Goal: Task Accomplishment & Management: Manage account settings

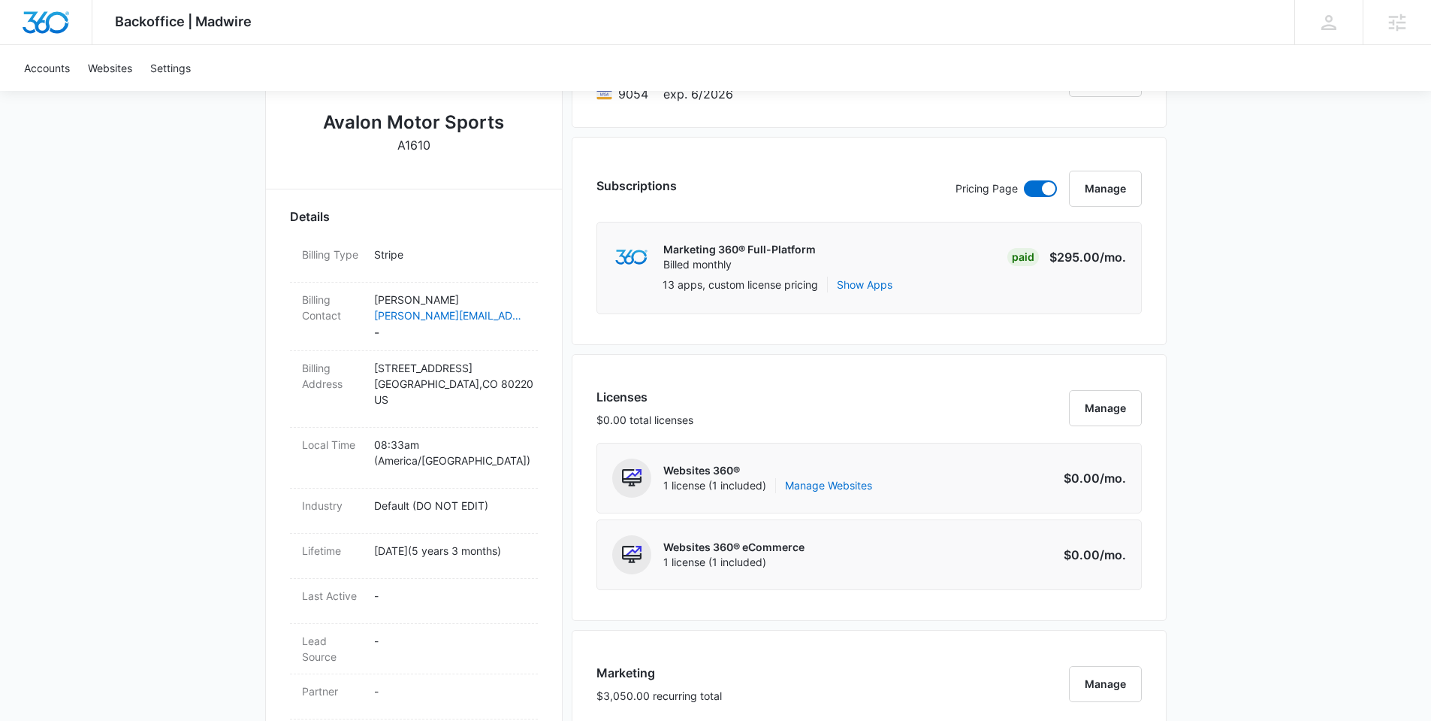
scroll to position [331, 0]
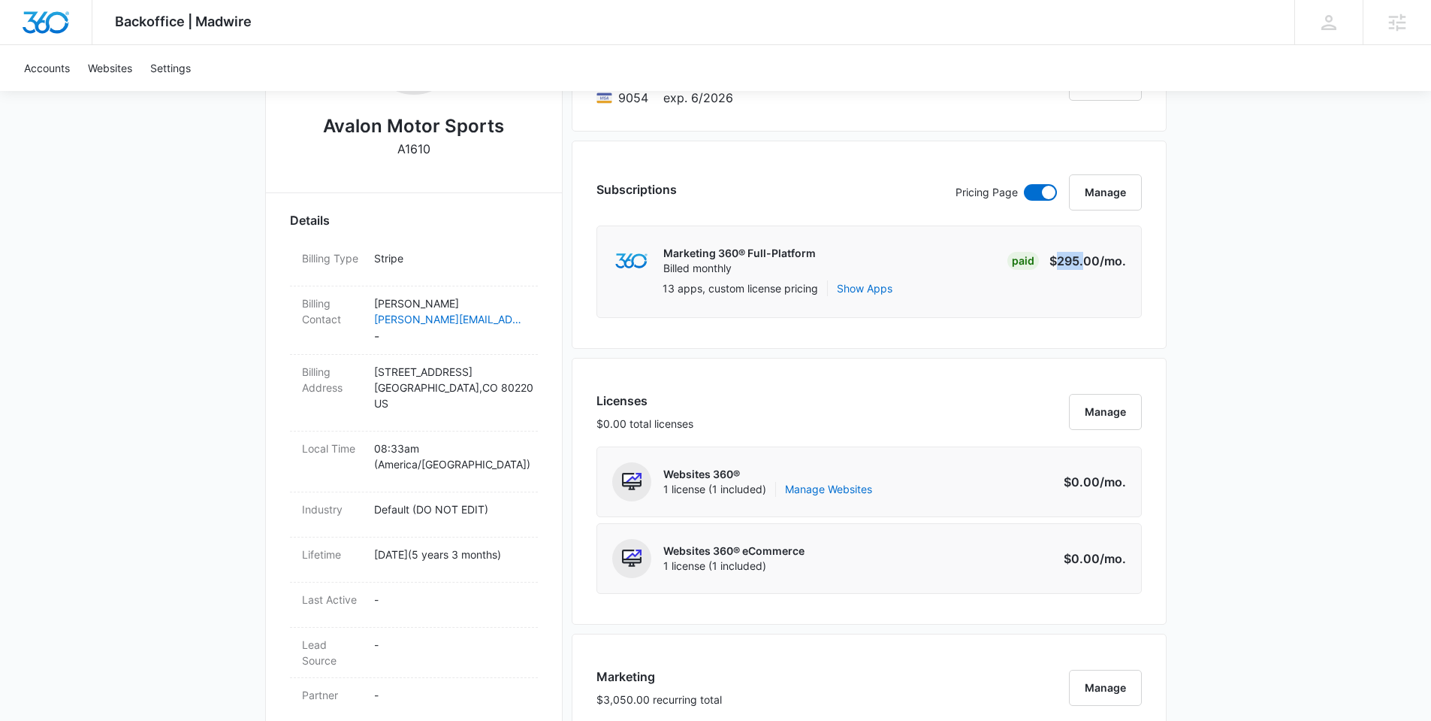
drag, startPoint x: 1057, startPoint y: 259, endPoint x: 1086, endPoint y: 268, distance: 29.9
click at [1086, 268] on p "$295.00 /mo." at bounding box center [1088, 261] width 77 height 18
click at [1251, 364] on div "Backoffice | Madwire Apps Settings Anastasia Martin-Wegryn anastasia.martin-weg…" at bounding box center [715, 707] width 1431 height 2076
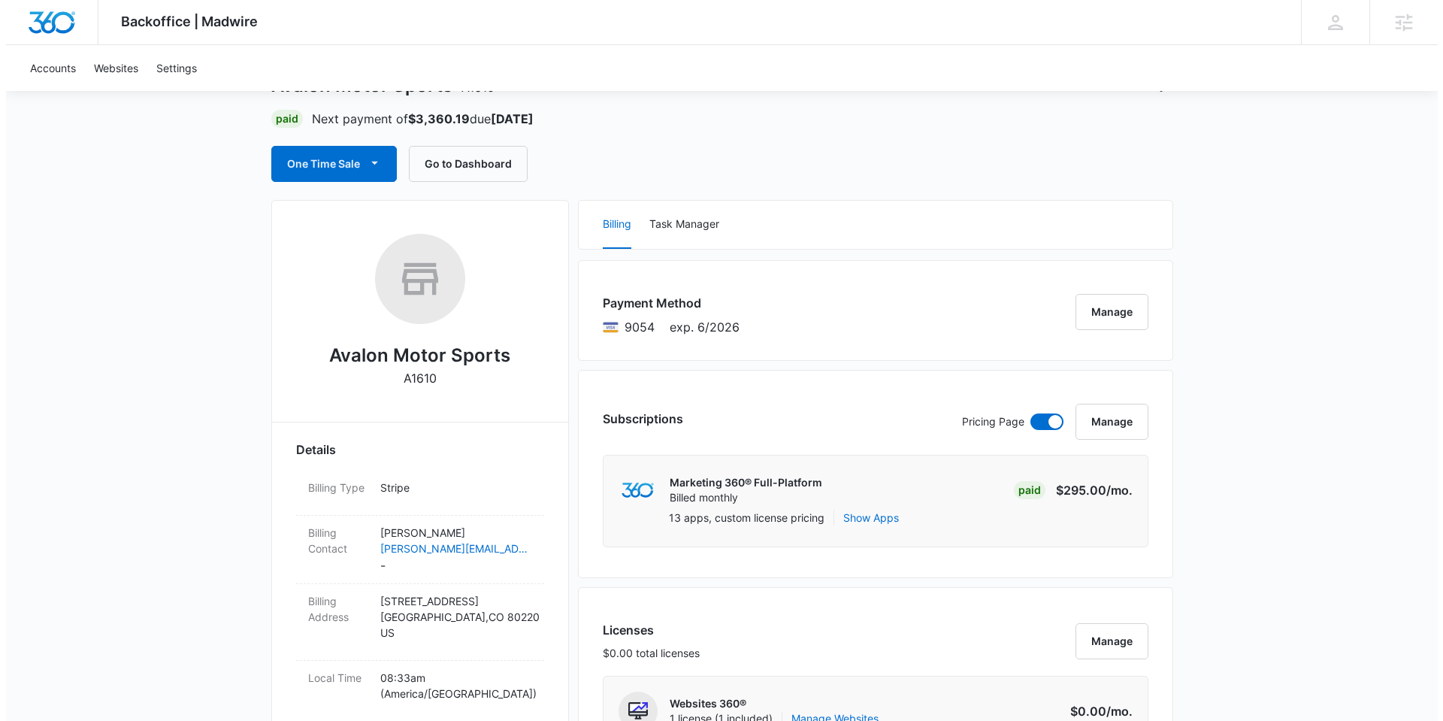
scroll to position [92, 0]
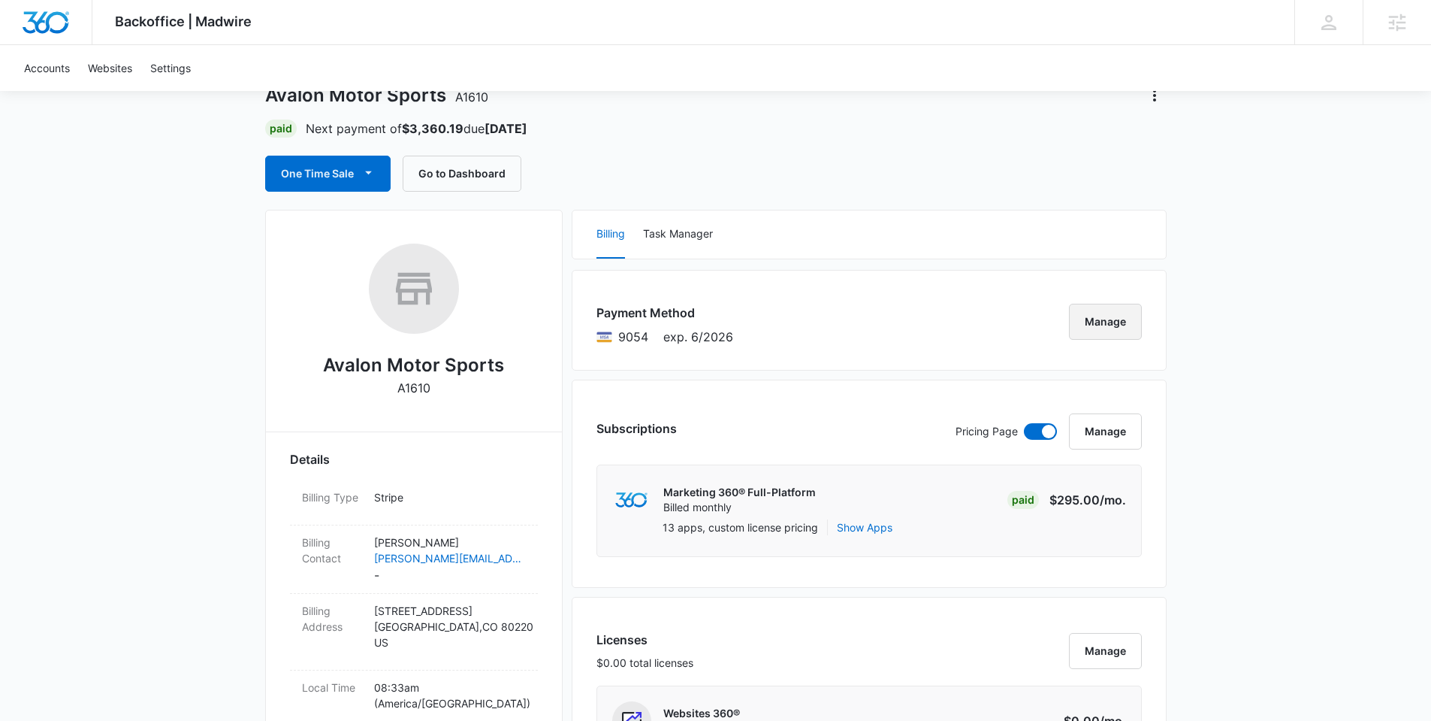
click at [1123, 321] on button "Manage" at bounding box center [1105, 322] width 73 height 36
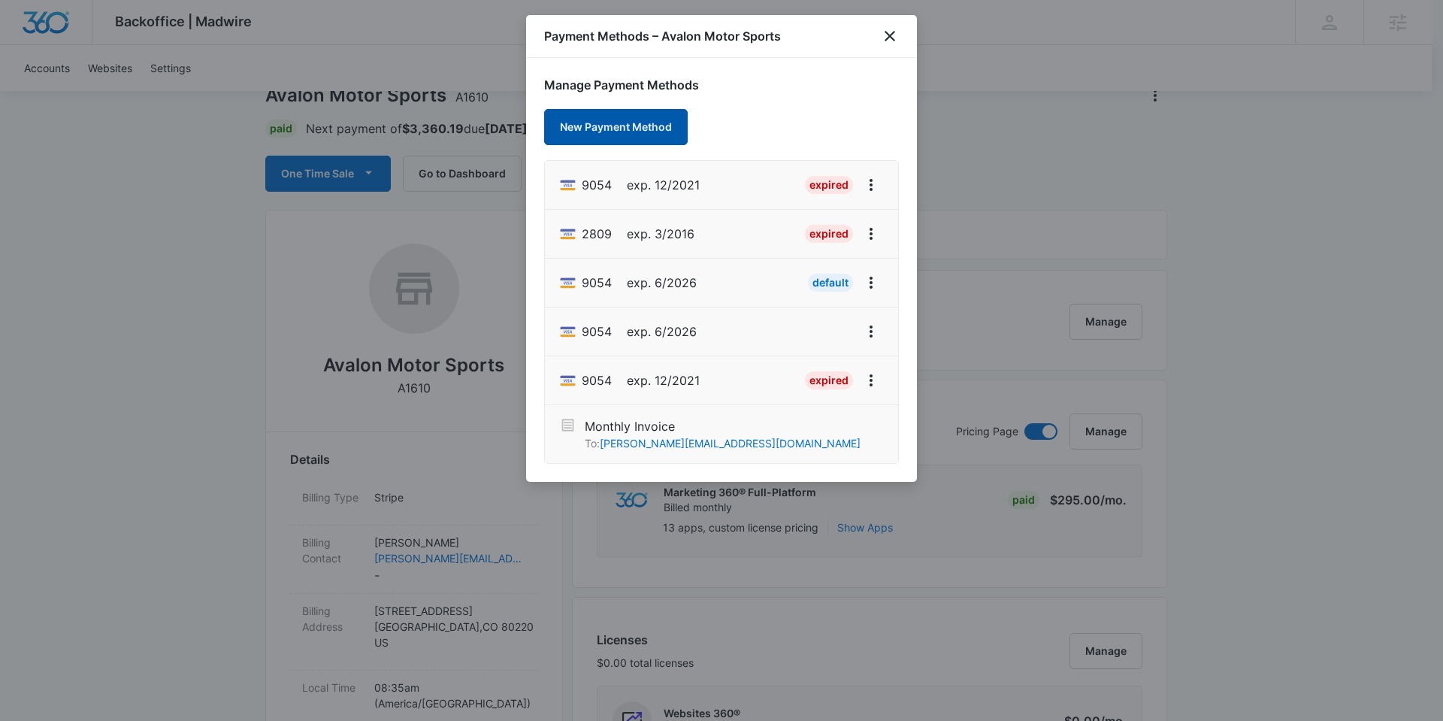
click at [642, 126] on button "New Payment Method" at bounding box center [616, 127] width 144 height 36
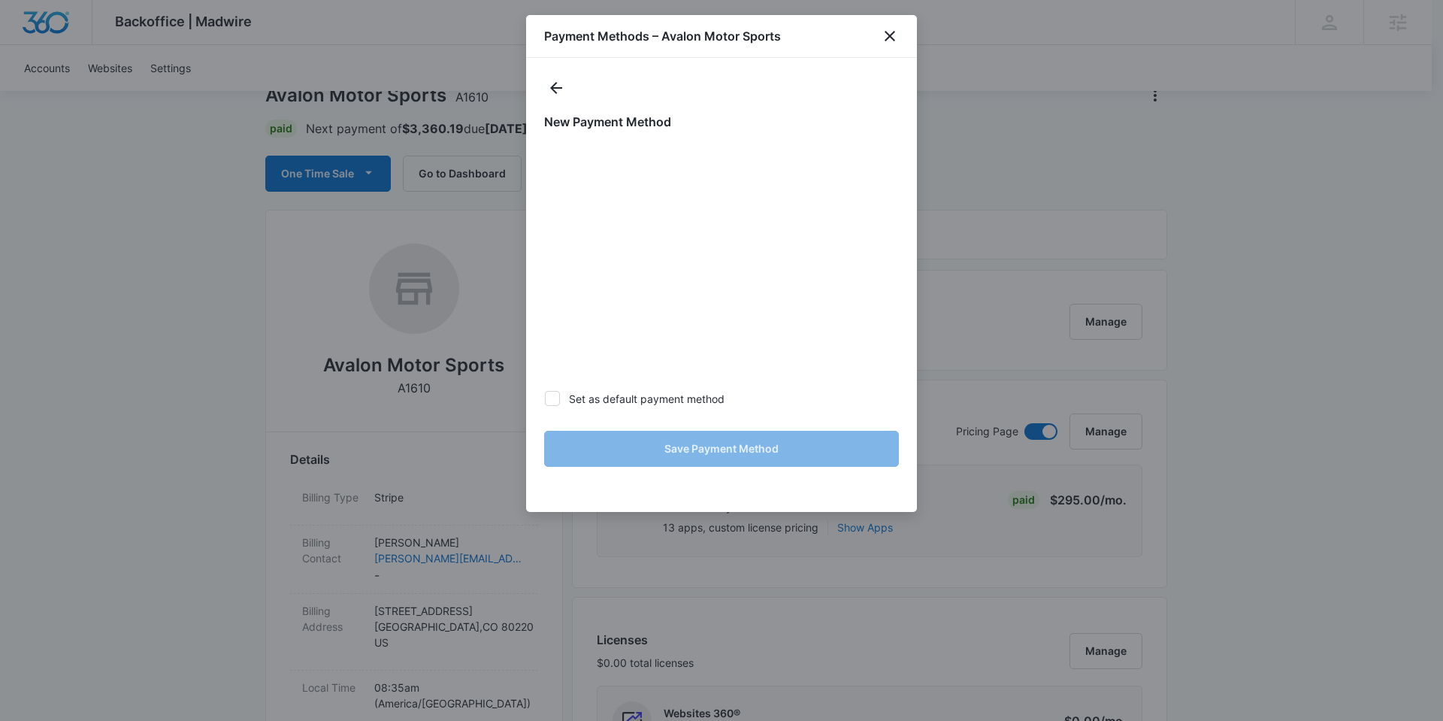
click at [901, 33] on div "Payment Methods – Avalon Motor Sports" at bounding box center [721, 36] width 391 height 43
click at [877, 36] on div "Payment Methods – Avalon Motor Sports" at bounding box center [721, 36] width 391 height 43
click at [897, 33] on icon "close" at bounding box center [890, 36] width 18 height 18
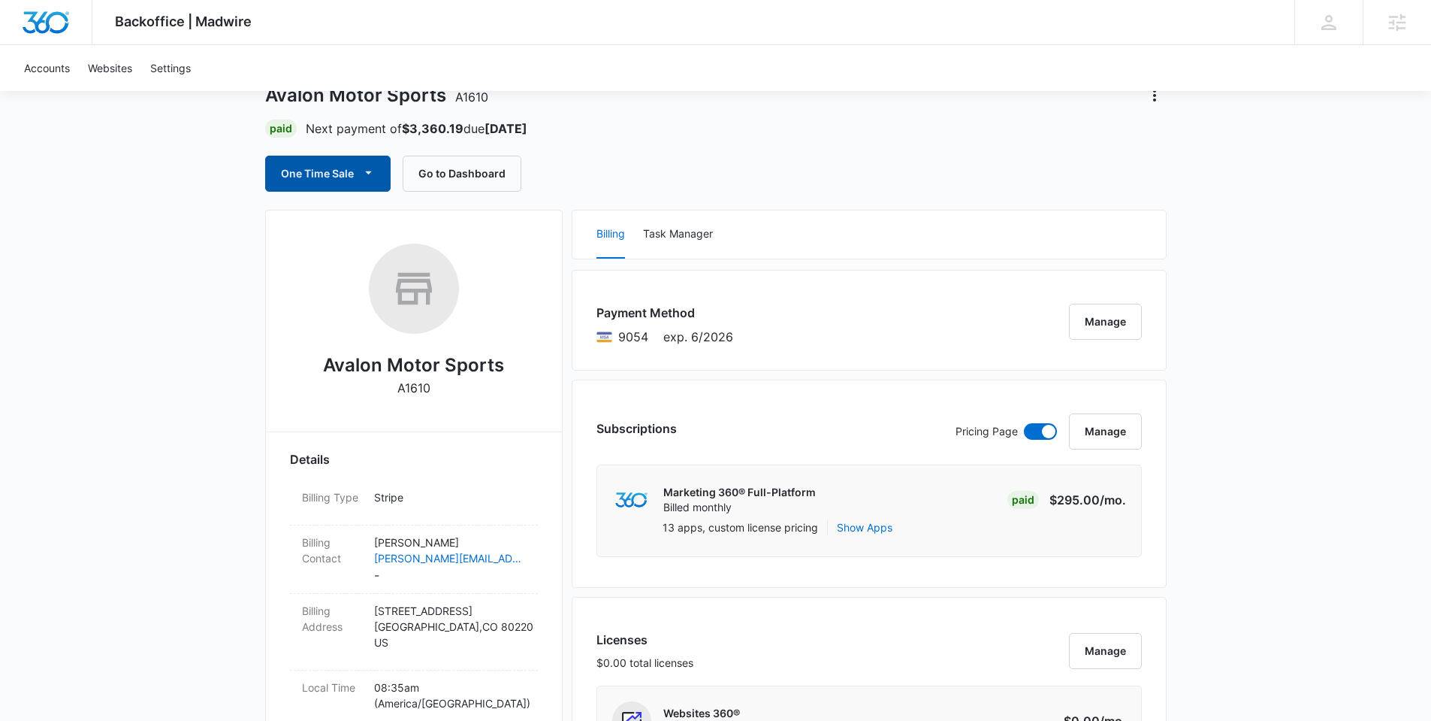
click at [352, 174] on button "One Time Sale" at bounding box center [327, 174] width 125 height 36
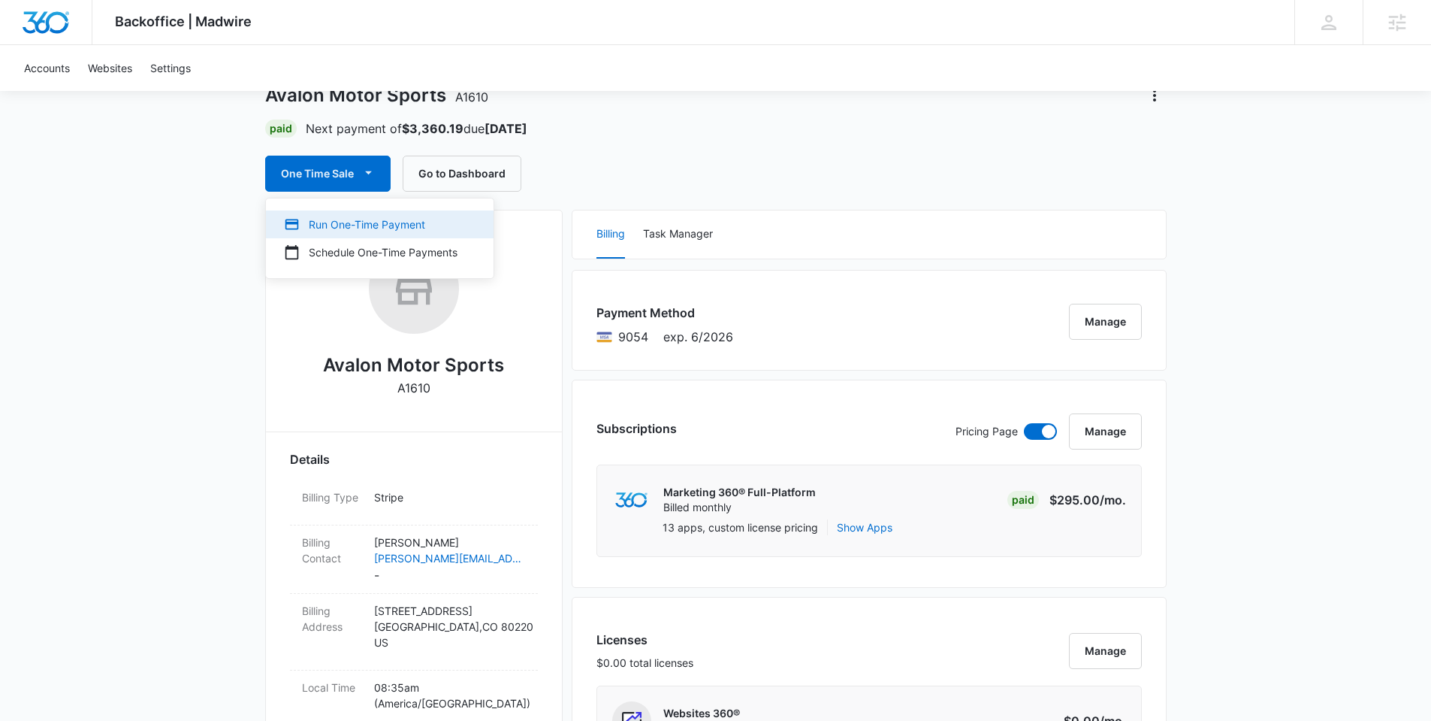
click at [383, 233] on button "Run One-Time Payment" at bounding box center [380, 224] width 228 height 28
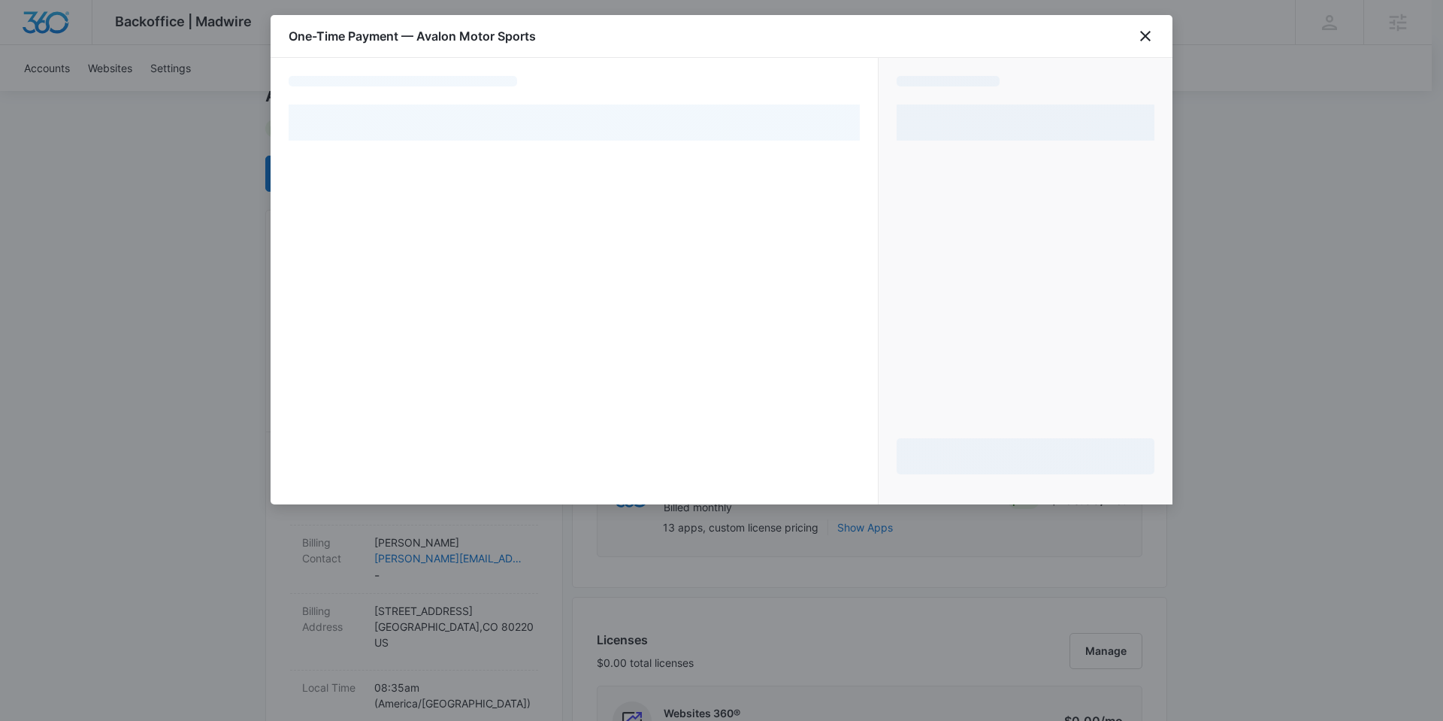
select select "pm_1MtEiXA4n8RTgNjUs9TjVpPz"
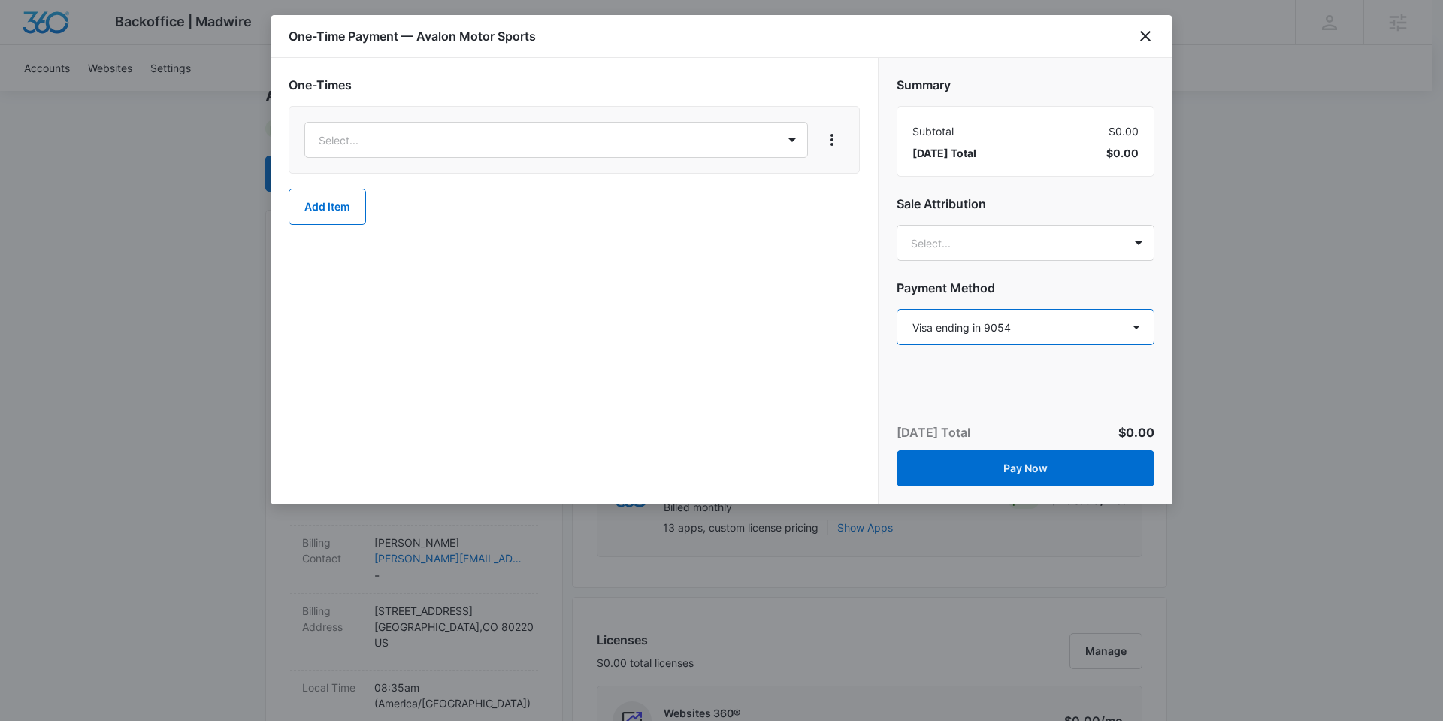
click at [1051, 319] on select "Select a payment method Visa ending in 9054 Visa ending in 2809 Visa ending in …" at bounding box center [1025, 327] width 258 height 36
click at [1151, 37] on icon "close" at bounding box center [1145, 36] width 18 height 18
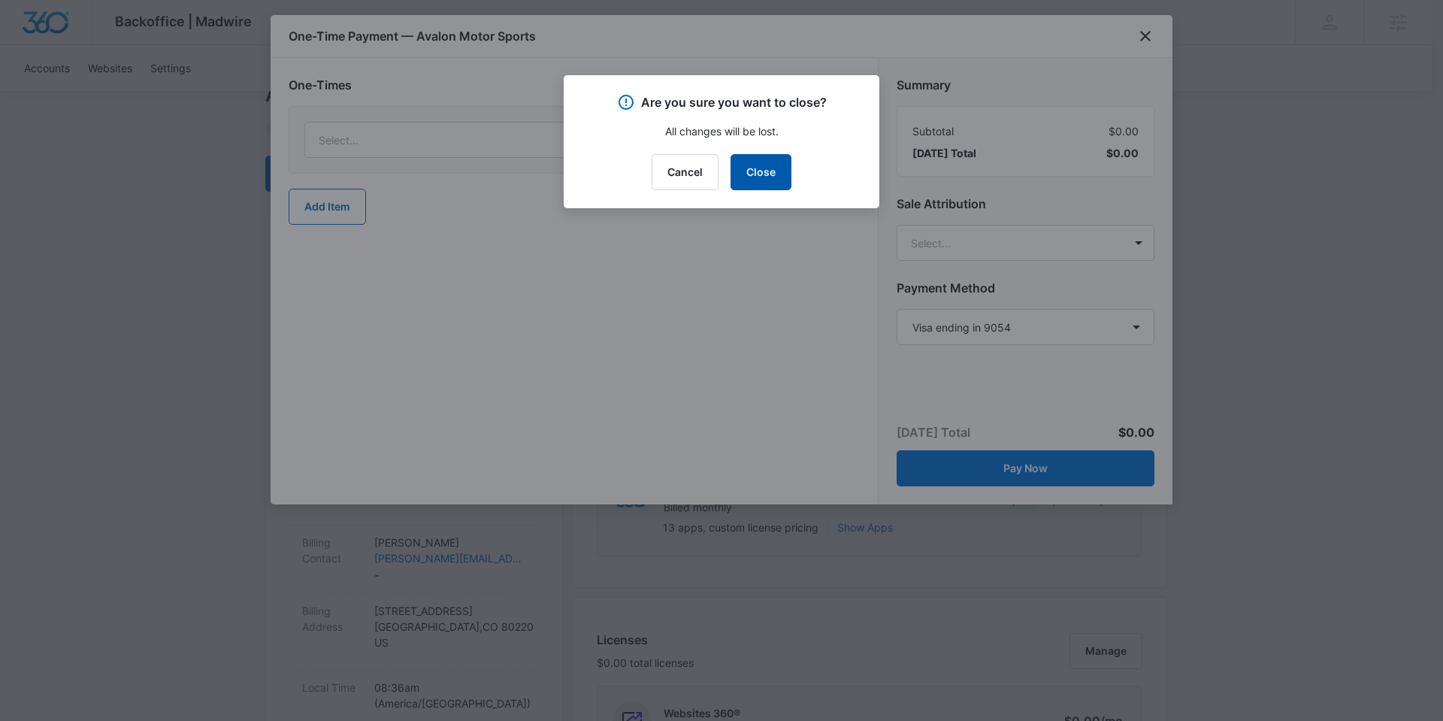
click at [757, 174] on button "Close" at bounding box center [760, 172] width 61 height 36
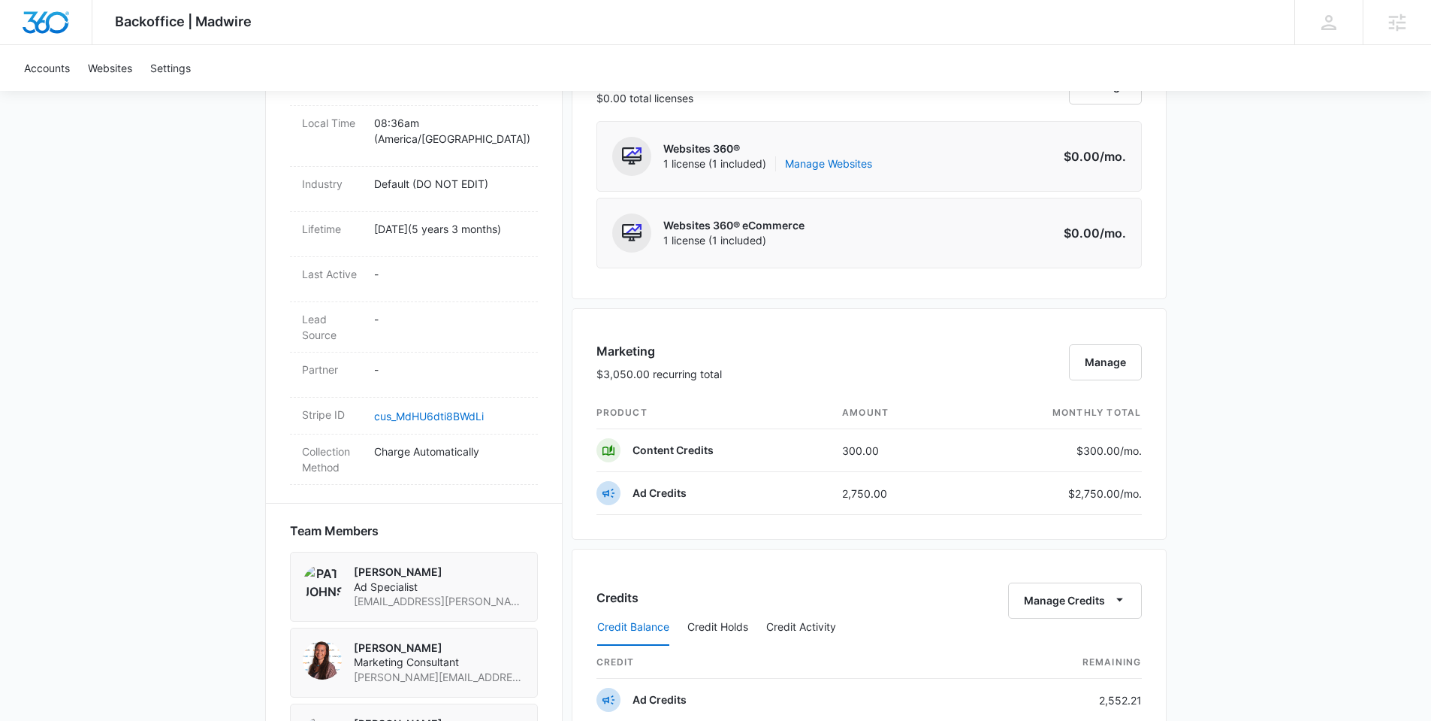
scroll to position [720, 0]
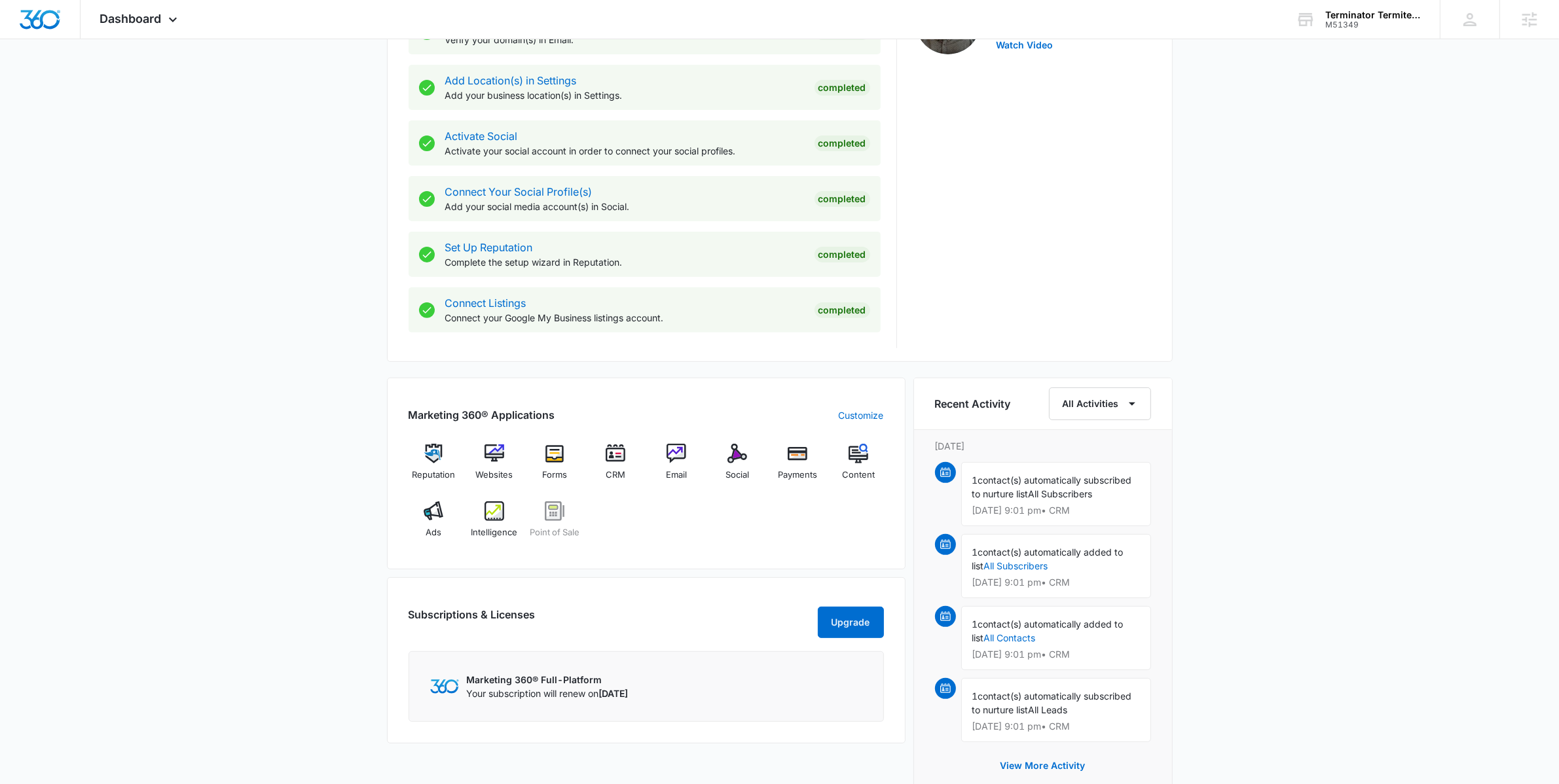
scroll to position [629, 0]
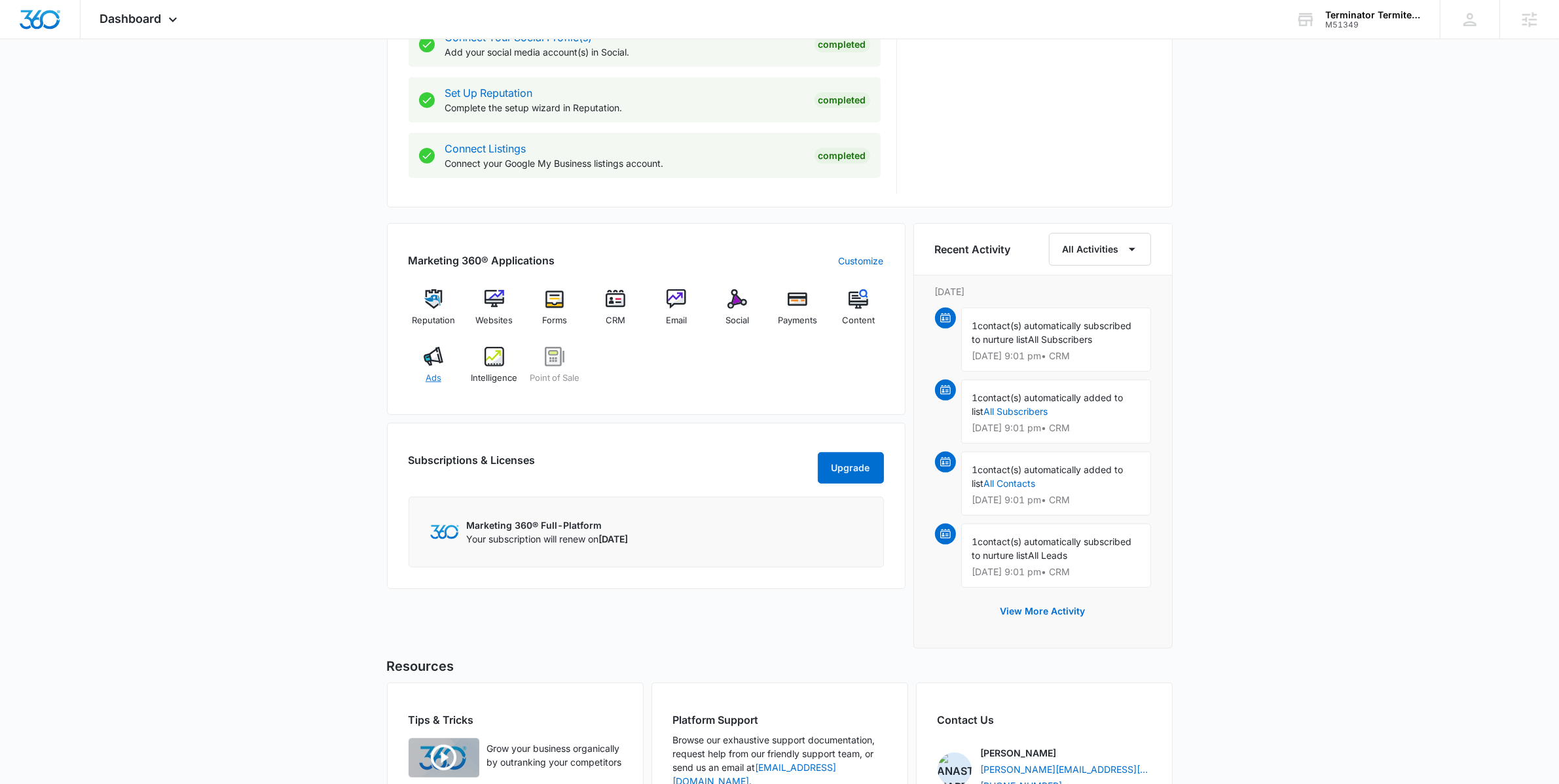
click at [412, 366] on div "Ads" at bounding box center [434, 370] width 51 height 47
